Goal: Transaction & Acquisition: Purchase product/service

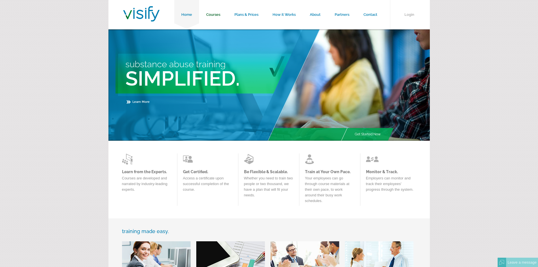
click at [214, 16] on link "Courses" at bounding box center [213, 14] width 28 height 29
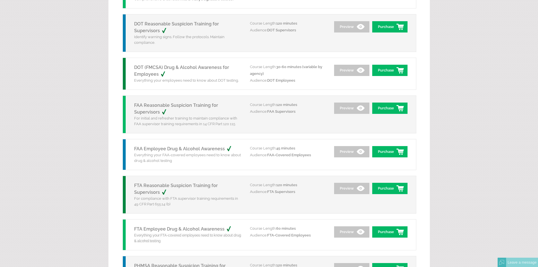
scroll to position [56, 0]
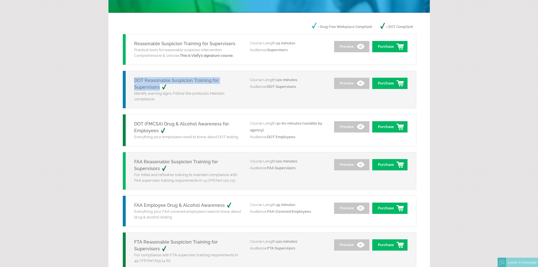
drag, startPoint x: 132, startPoint y: 80, endPoint x: 158, endPoint y: 86, distance: 26.0
click at [160, 87] on div "DOT Reasonable Suspicion Training for Supervisors Identify warning signs. Follo…" at bounding box center [186, 89] width 127 height 37
copy link "DOT Reasonable Suspicion Training for Supervisors"
click at [354, 83] on link "Preview" at bounding box center [351, 83] width 35 height 11
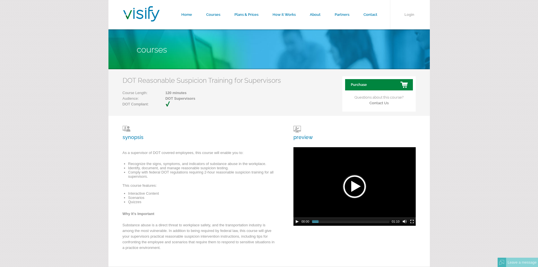
click at [363, 84] on link "Purchase" at bounding box center [379, 84] width 68 height 11
